Goal: Obtain resource: Download file/media

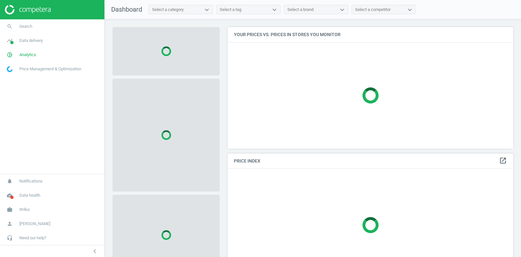
scroll to position [121, 286]
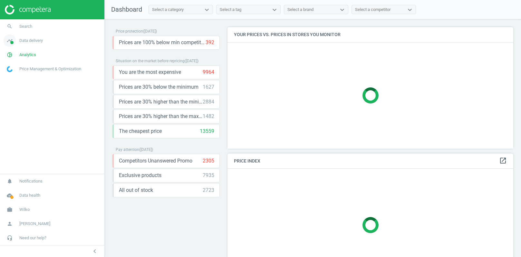
click at [29, 40] on span "Data delivery" at bounding box center [31, 41] width 24 height 6
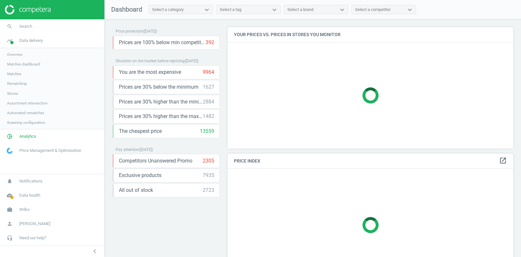
click at [11, 93] on span "Stores" at bounding box center [12, 93] width 11 height 5
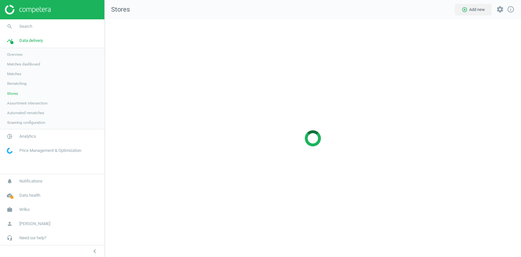
scroll to position [238, 417]
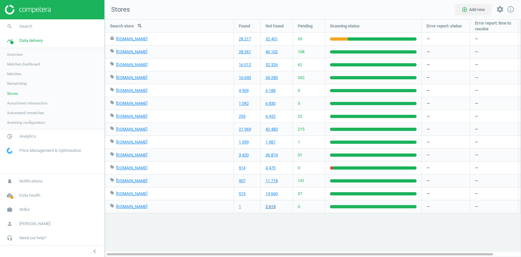
click at [272, 207] on link "2 615" at bounding box center [271, 207] width 10 height 6
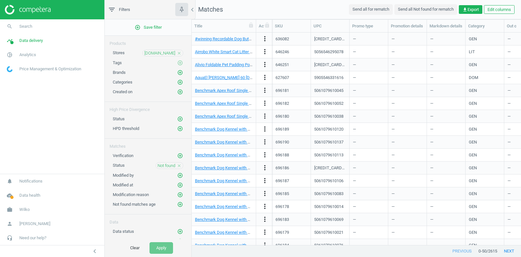
scroll to position [213, 329]
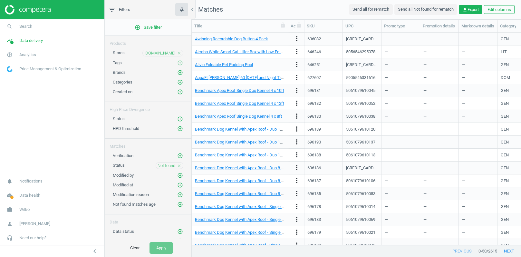
drag, startPoint x: 257, startPoint y: 26, endPoint x: 289, endPoint y: 27, distance: 31.9
click at [289, 27] on div at bounding box center [288, 26] width 6 height 13
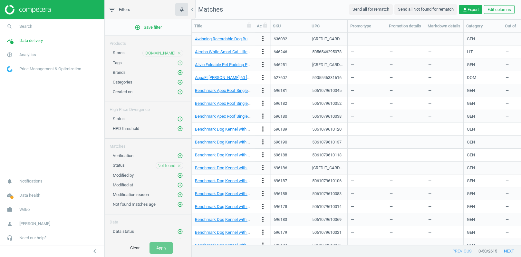
drag, startPoint x: 288, startPoint y: 25, endPoint x: 254, endPoint y: 42, distance: 37.6
click at [254, 42] on div "Title Actions SKU UPC Promo type Promotion details Markdown details Category Ou…" at bounding box center [357, 133] width 330 height 226
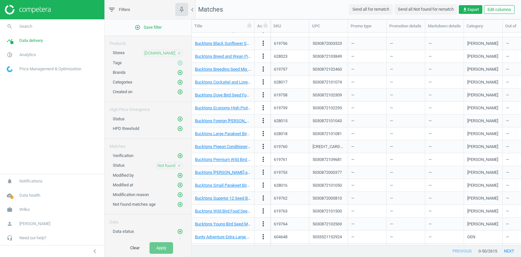
scroll to position [432, 0]
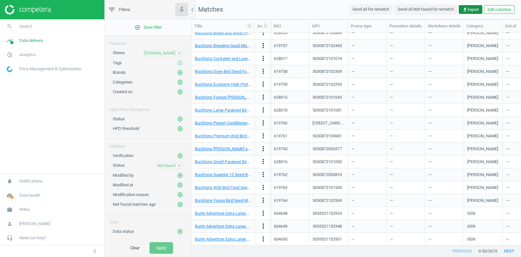
click at [469, 11] on span "get_app Export" at bounding box center [471, 10] width 16 height 6
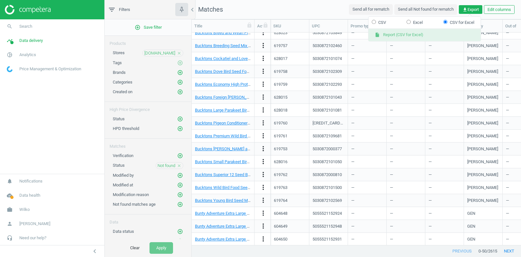
click at [401, 35] on button "insert_drive_file Report (CSV for Excel)" at bounding box center [425, 35] width 112 height 12
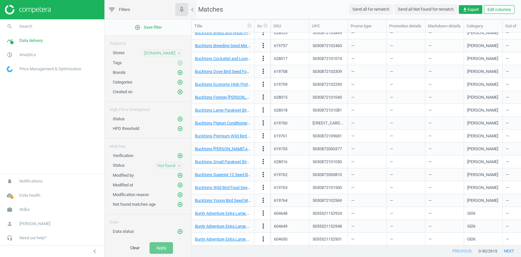
click at [180, 163] on icon "close" at bounding box center [179, 165] width 5 height 5
click at [178, 163] on icon "add_circle_outline" at bounding box center [180, 166] width 6 height 6
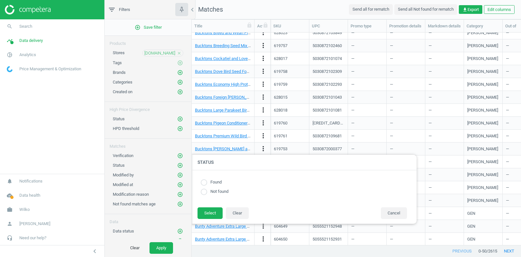
click at [203, 184] on input "radio" at bounding box center [204, 182] width 6 height 6
radio input "true"
click at [205, 212] on button "Select" at bounding box center [210, 213] width 25 height 12
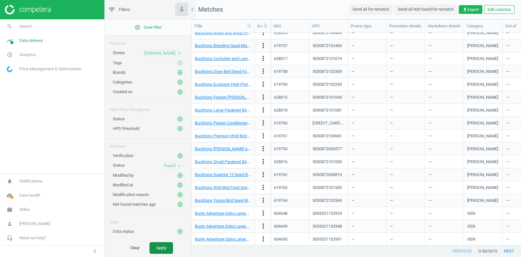
click at [163, 244] on button "Apply" at bounding box center [162, 248] width 24 height 12
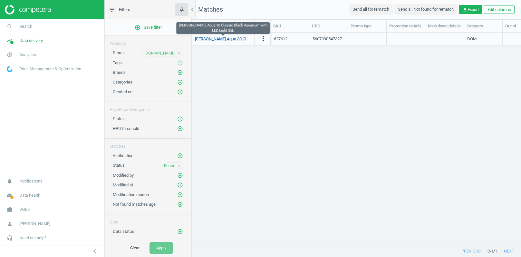
click at [232, 39] on link "[PERSON_NAME] Aqua 30 Classic Black Aquarium with LED Light 25L" at bounding box center [258, 38] width 126 height 5
